Goal: Transaction & Acquisition: Obtain resource

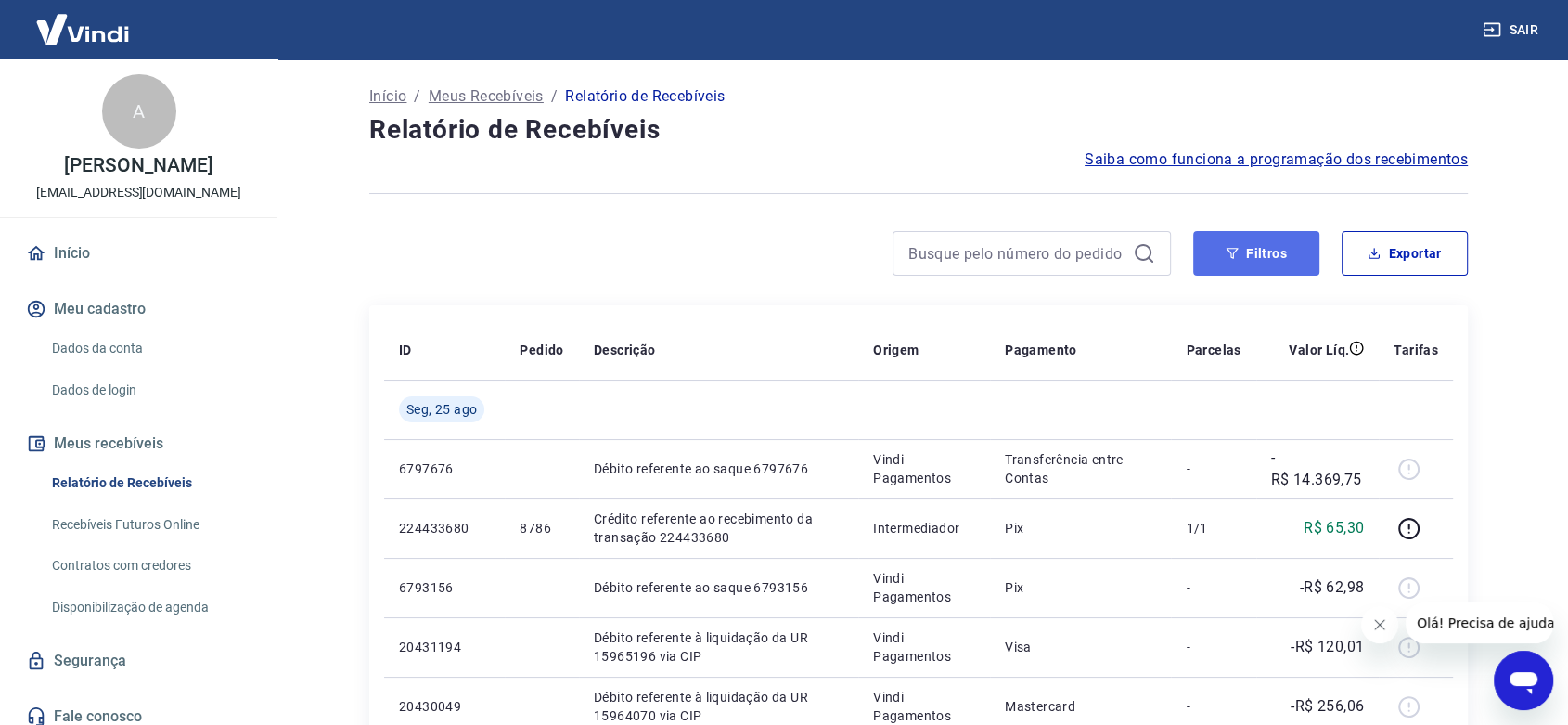
click at [1252, 245] on button "Filtros" at bounding box center [1256, 254] width 126 height 45
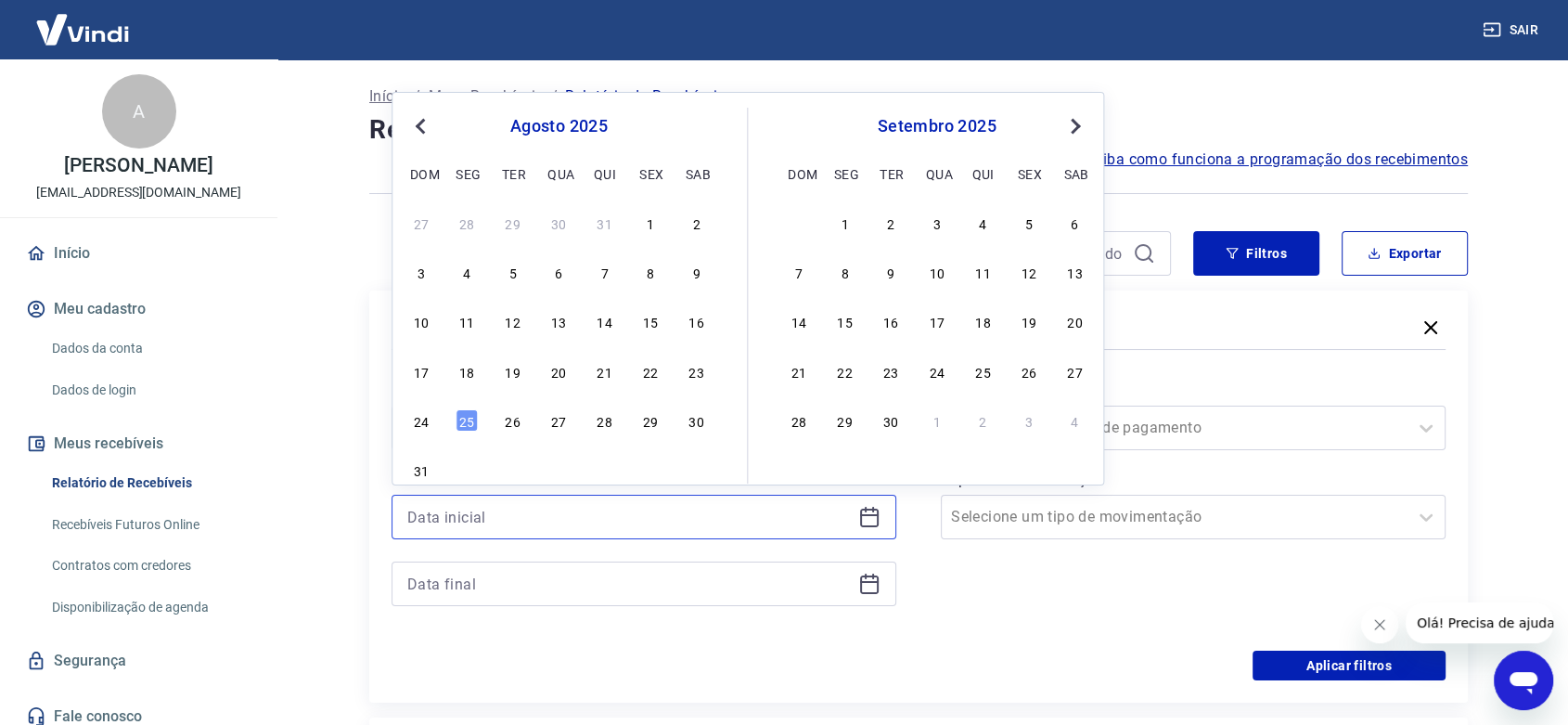
click at [490, 505] on input at bounding box center [629, 517] width 444 height 28
click at [657, 374] on div "22" at bounding box center [650, 371] width 22 height 22
type input "[DATE]"
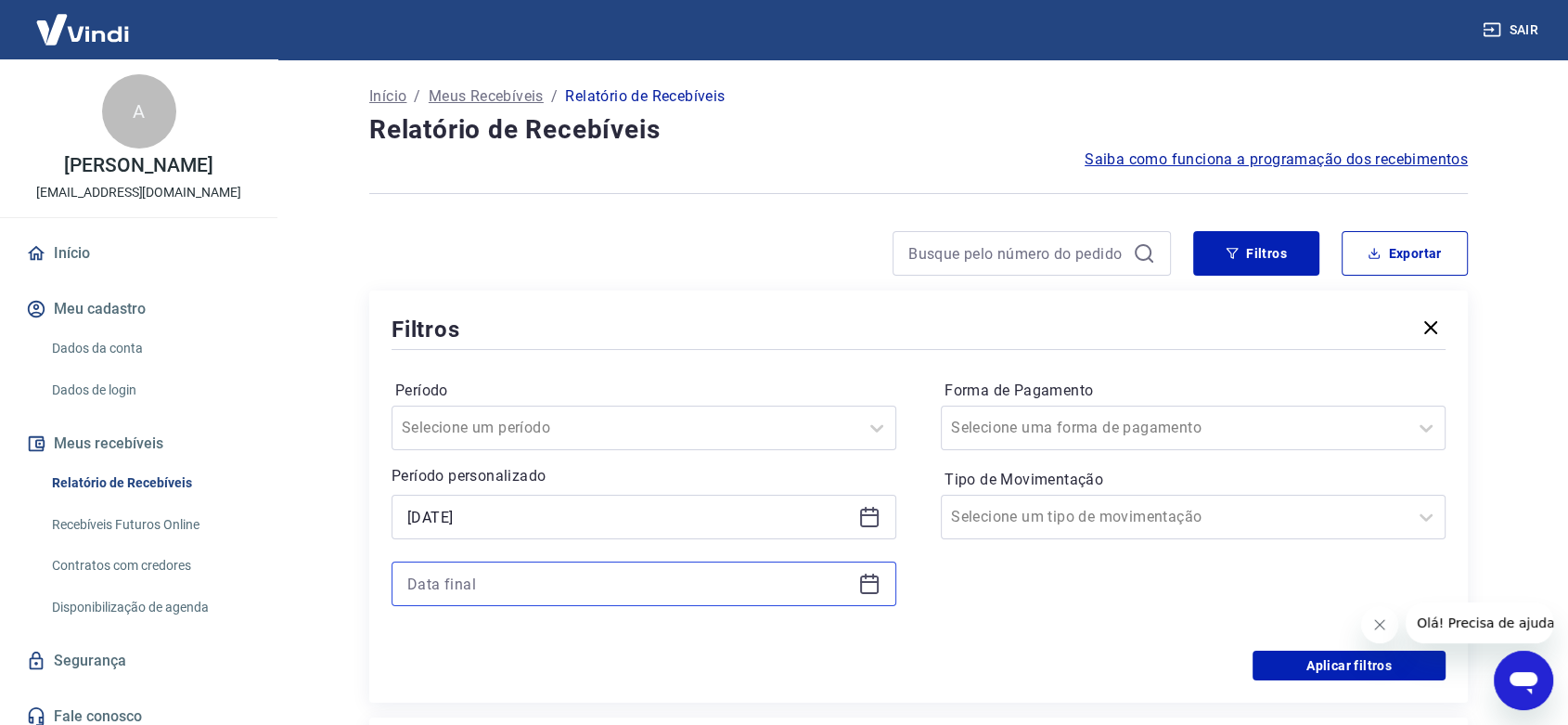
click at [460, 589] on input at bounding box center [629, 583] width 444 height 28
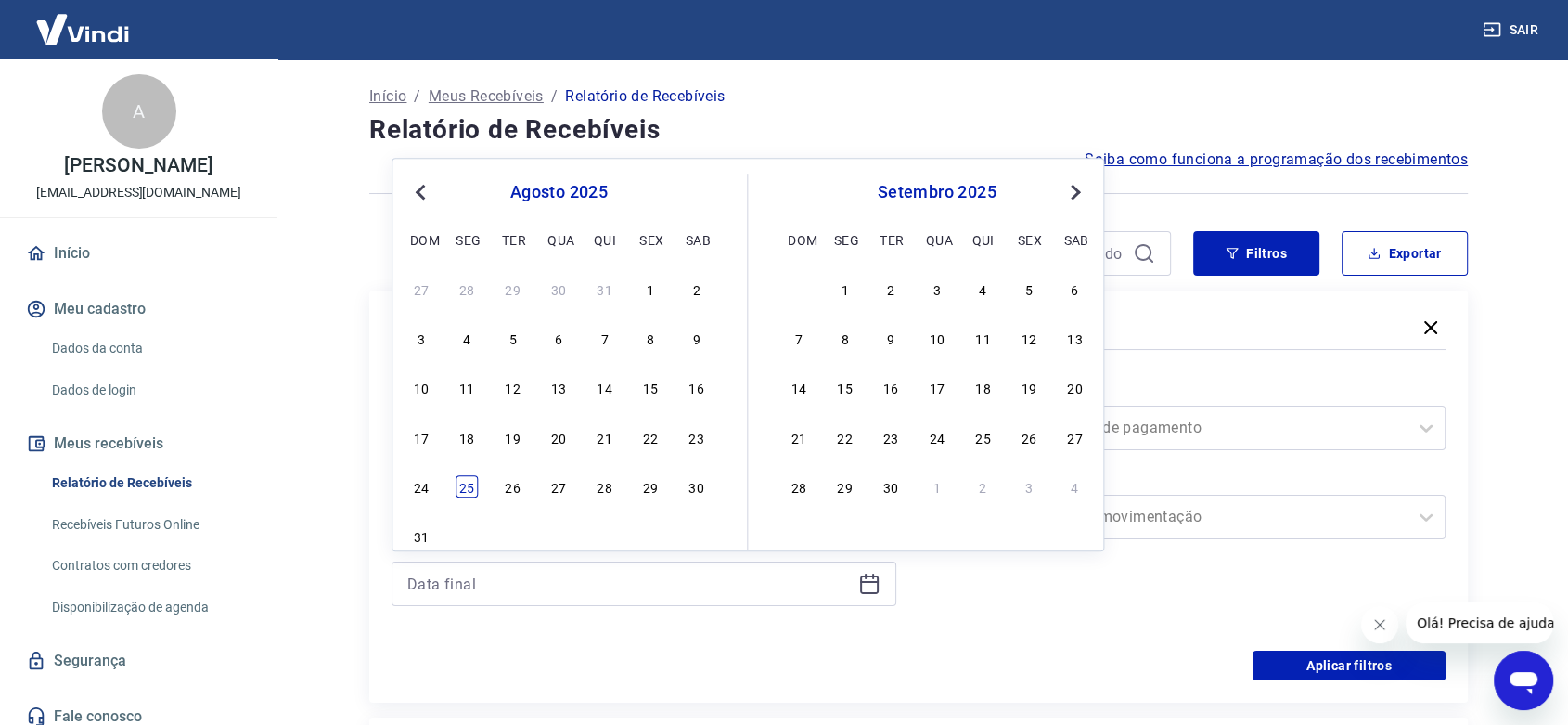
click at [475, 491] on div "25" at bounding box center [466, 486] width 22 height 22
type input "[DATE]"
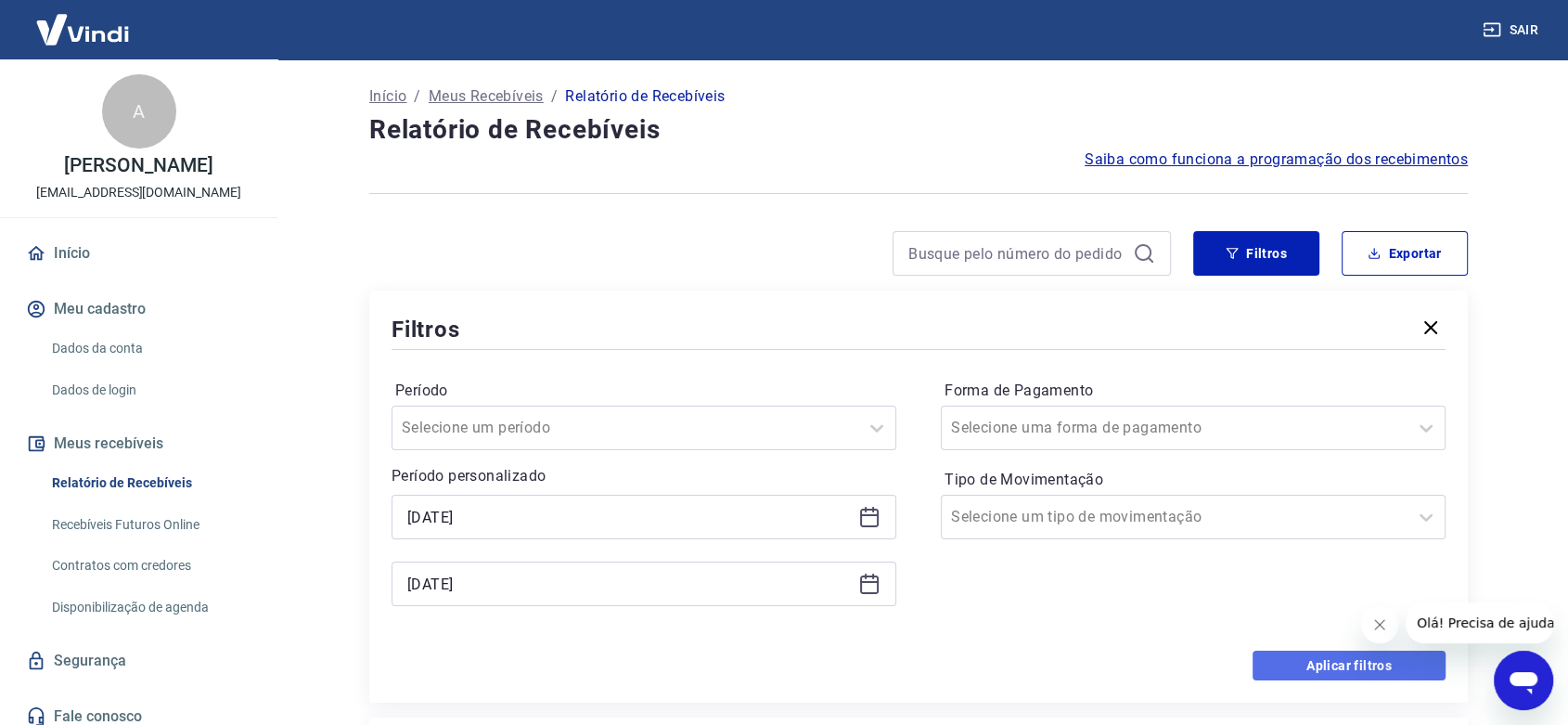
click at [1298, 666] on button "Aplicar filtros" at bounding box center [1348, 665] width 193 height 30
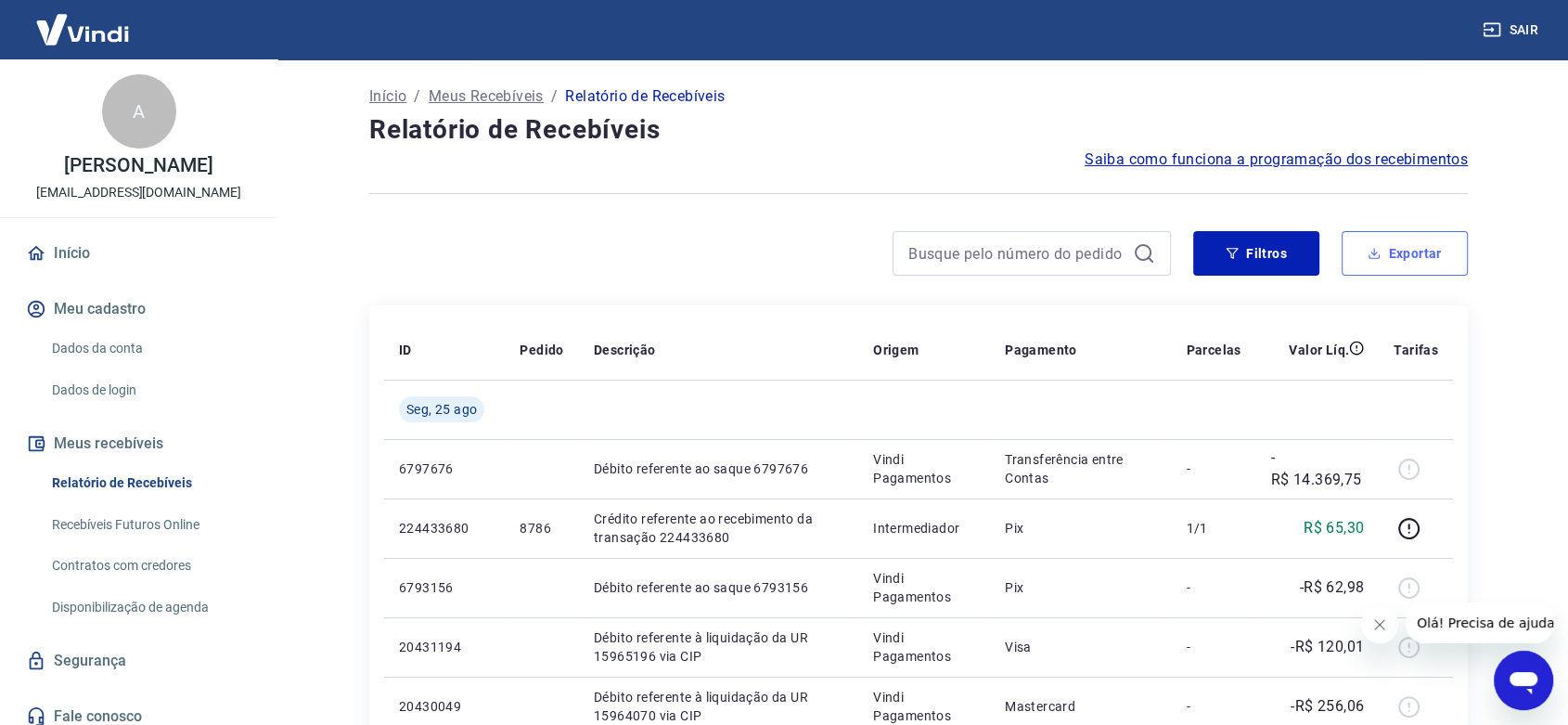
click at [1373, 241] on button "Exportar" at bounding box center [1405, 254] width 126 height 45
type input "[DATE]"
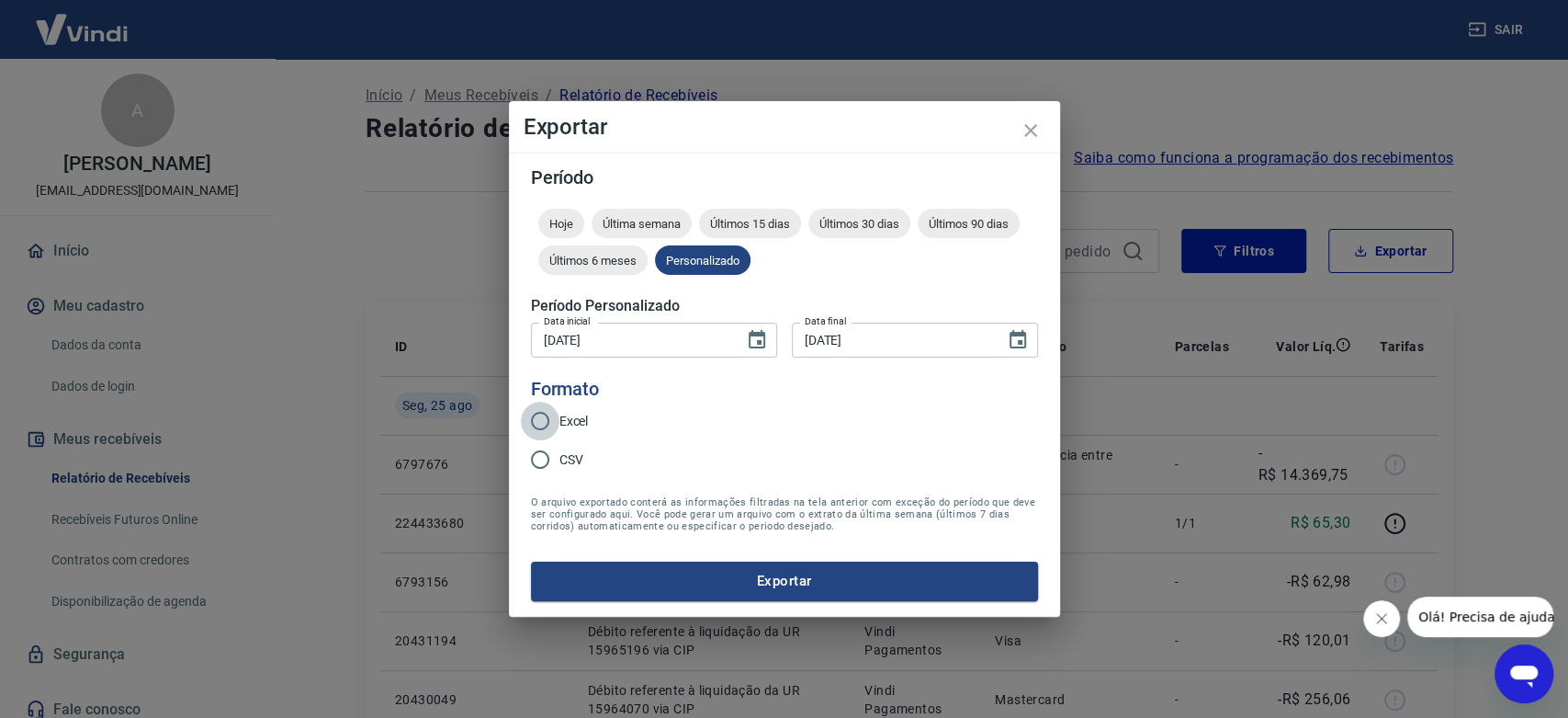
click at [556, 419] on input "Excel" at bounding box center [541, 421] width 38 height 38
radio input "true"
click at [730, 575] on button "Exportar" at bounding box center [784, 581] width 507 height 38
